Goal: Transaction & Acquisition: Book appointment/travel/reservation

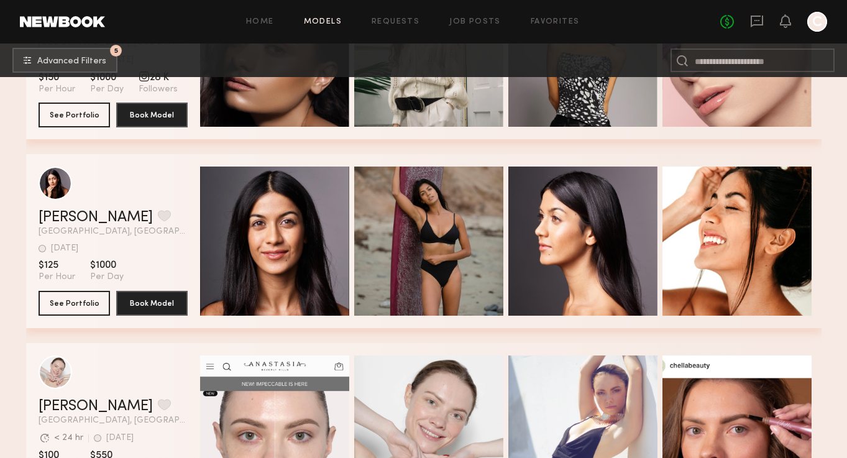
scroll to position [20557, 0]
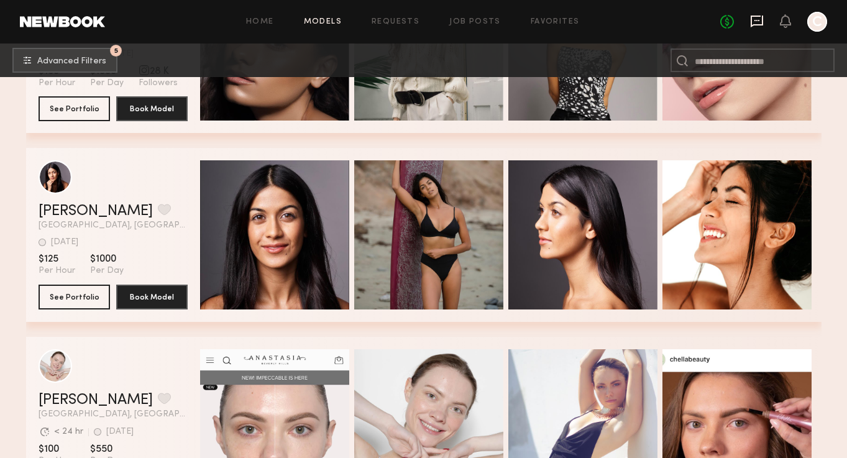
click at [755, 17] on icon at bounding box center [757, 21] width 14 height 14
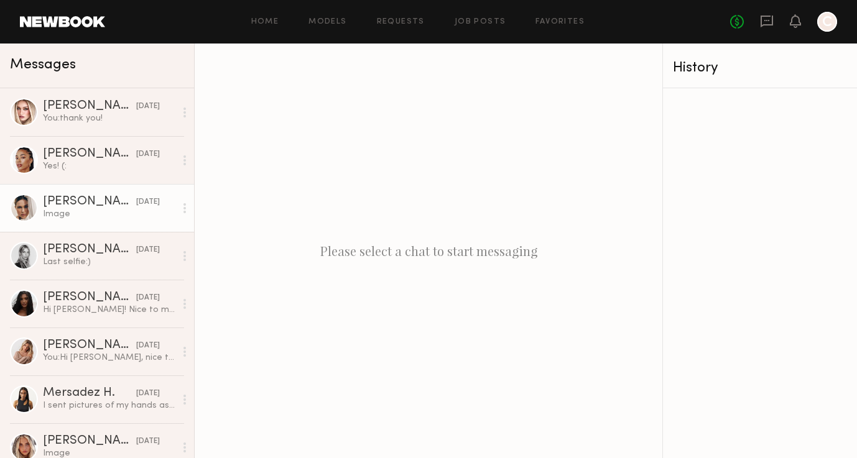
click at [136, 196] on div "10/01/2025" at bounding box center [148, 202] width 24 height 12
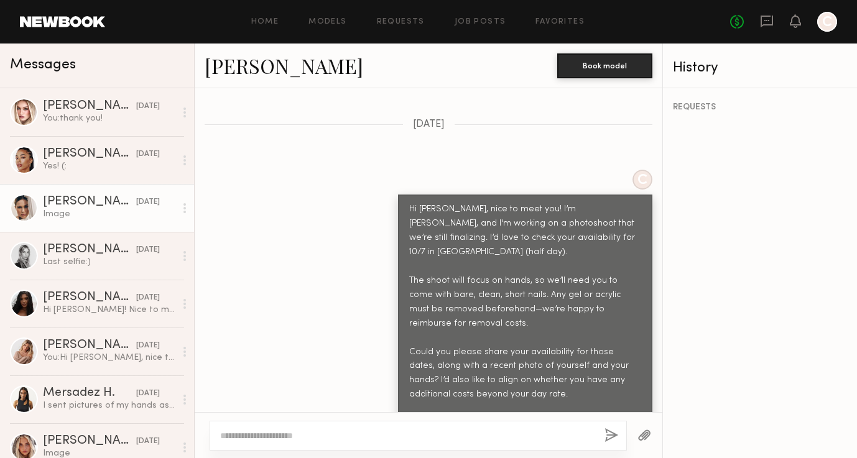
scroll to position [530, 0]
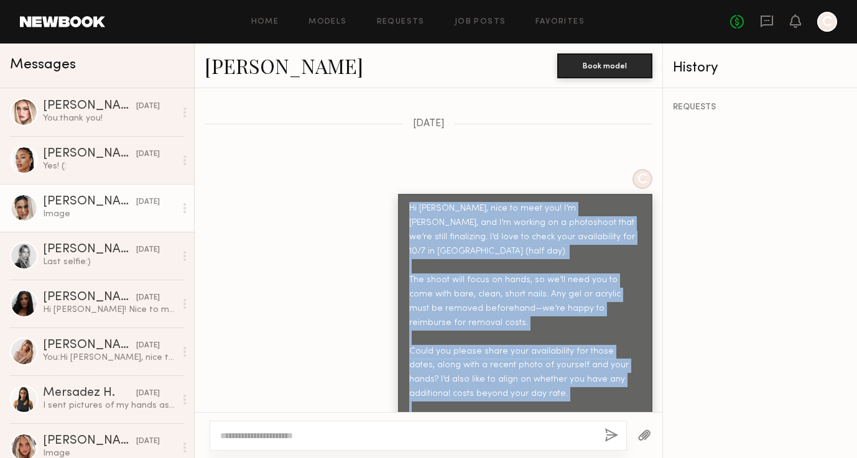
drag, startPoint x: 400, startPoint y: 180, endPoint x: 589, endPoint y: 382, distance: 276.7
click at [589, 382] on div "Hi Ali, nice to meet you! I’m Carol, and I’m working on a photoshoot that we’re…" at bounding box center [525, 316] width 232 height 228
copy div "Hi Ali, nice to meet you! I’m Carol, and I’m working on a photoshoot that we’re…"
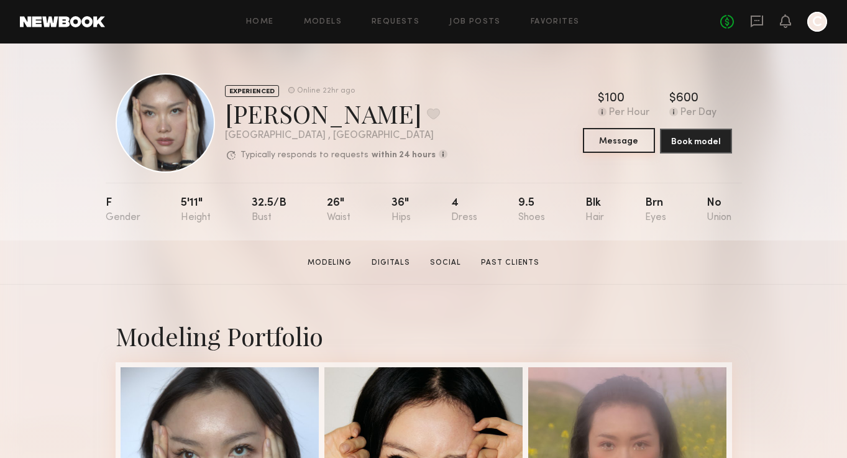
click at [612, 133] on button "Message" at bounding box center [619, 140] width 72 height 25
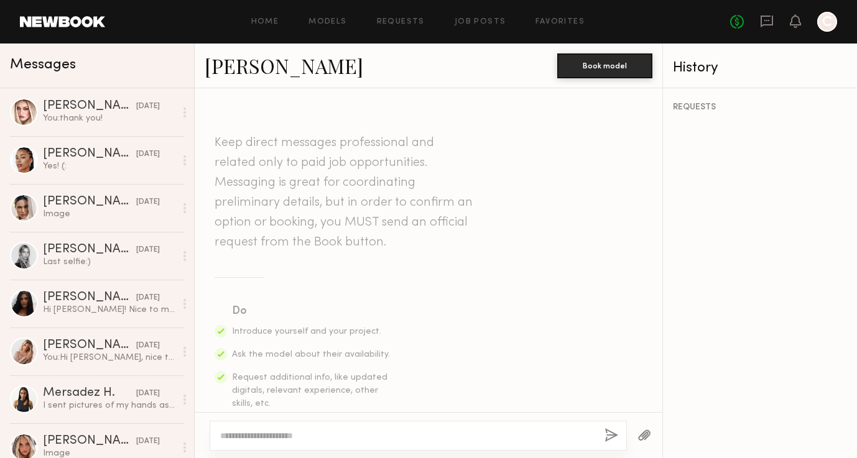
click at [314, 432] on textarea at bounding box center [407, 436] width 374 height 12
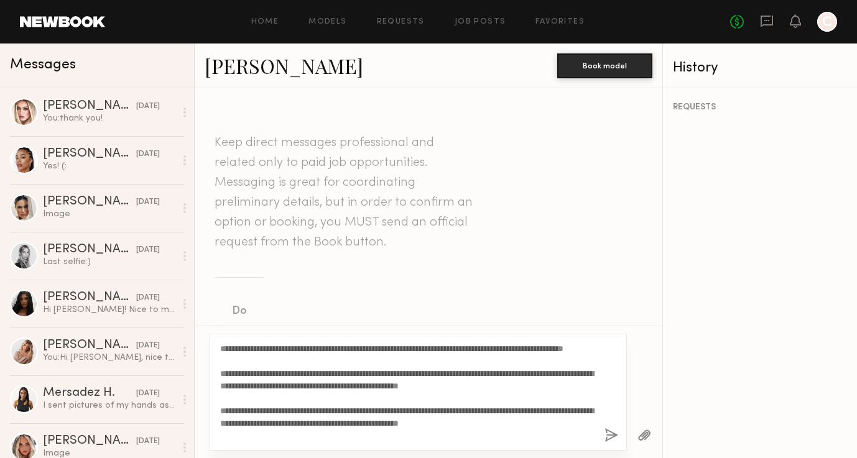
click at [228, 348] on textarea "**********" at bounding box center [407, 392] width 374 height 99
type textarea "**********"
click at [630, 68] on button "Book model" at bounding box center [604, 65] width 95 height 25
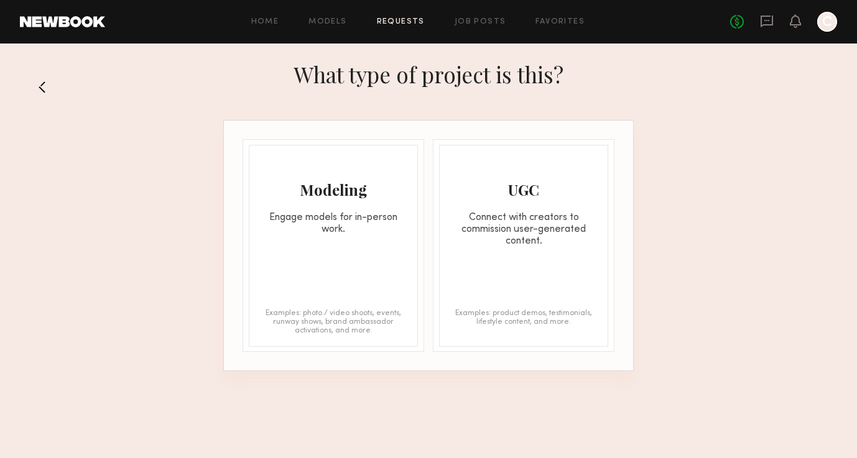
click at [45, 84] on button at bounding box center [47, 87] width 20 height 20
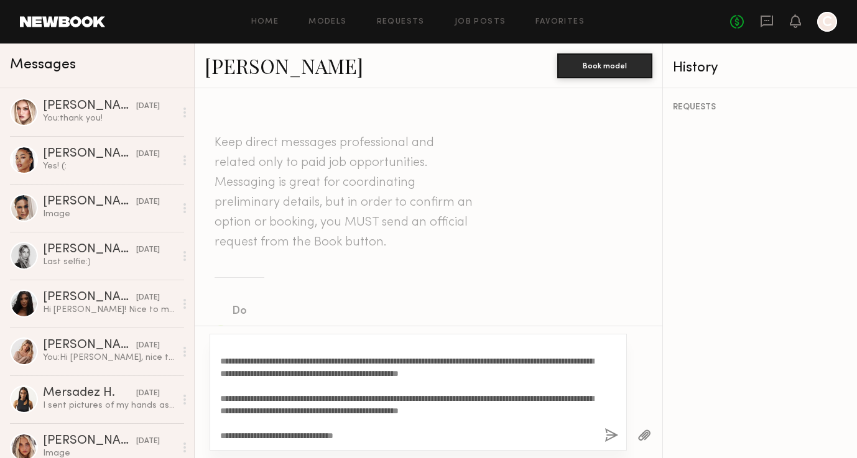
scroll to position [25, 0]
click at [615, 436] on button "button" at bounding box center [611, 436] width 14 height 16
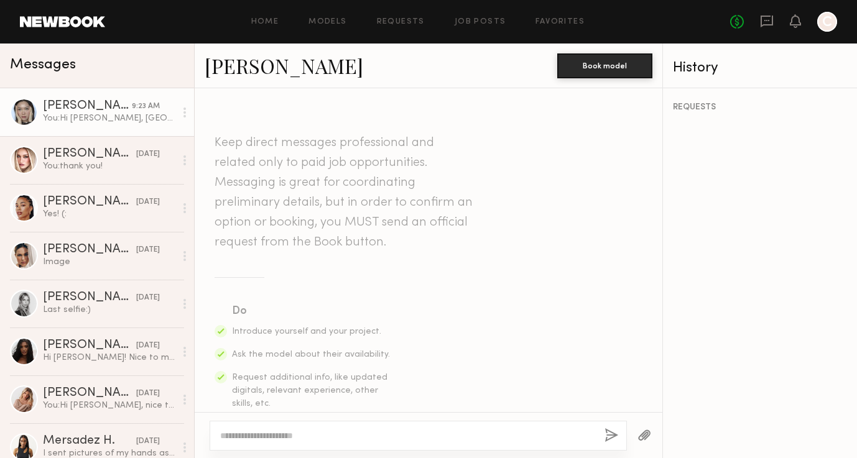
scroll to position [0, 0]
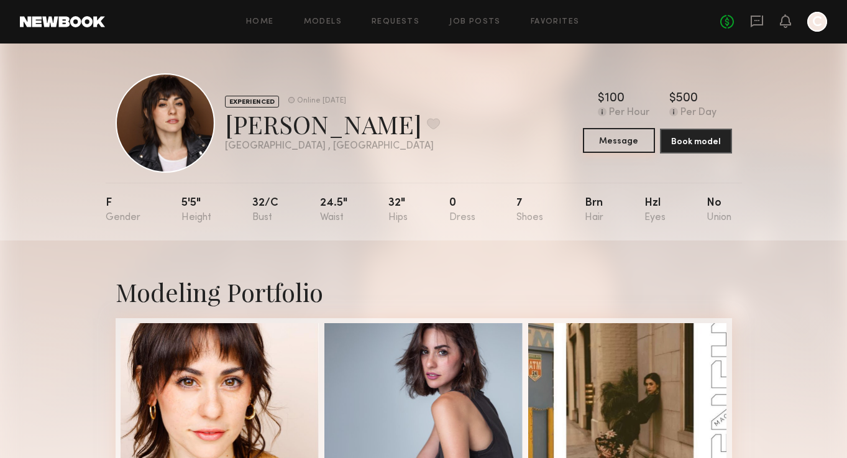
click at [621, 149] on button "Message" at bounding box center [619, 140] width 72 height 25
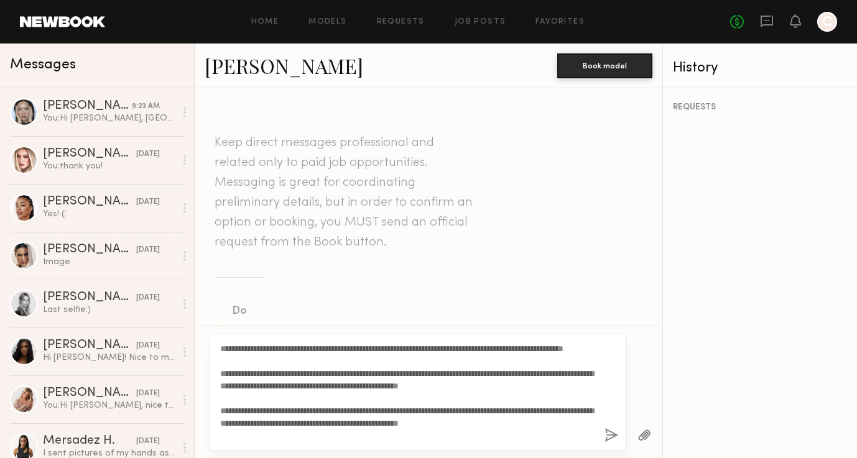
click at [229, 347] on textarea "**********" at bounding box center [407, 392] width 374 height 99
type textarea "**********"
click at [609, 434] on button "button" at bounding box center [611, 436] width 14 height 16
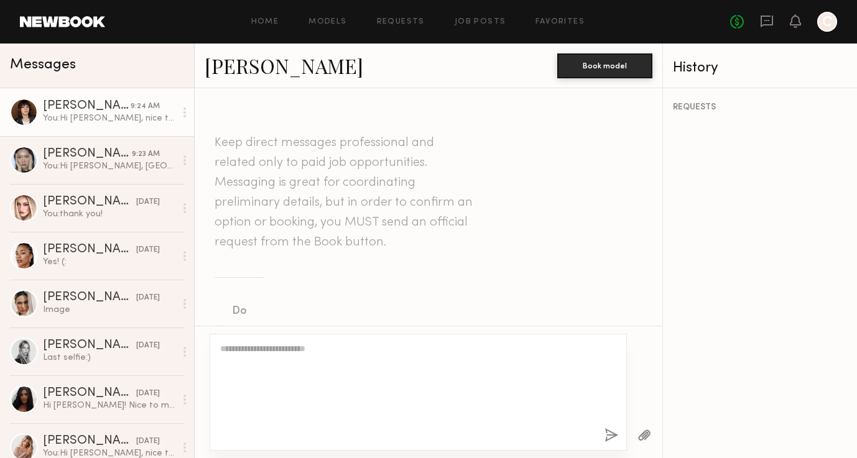
scroll to position [514, 0]
